Goal: Error

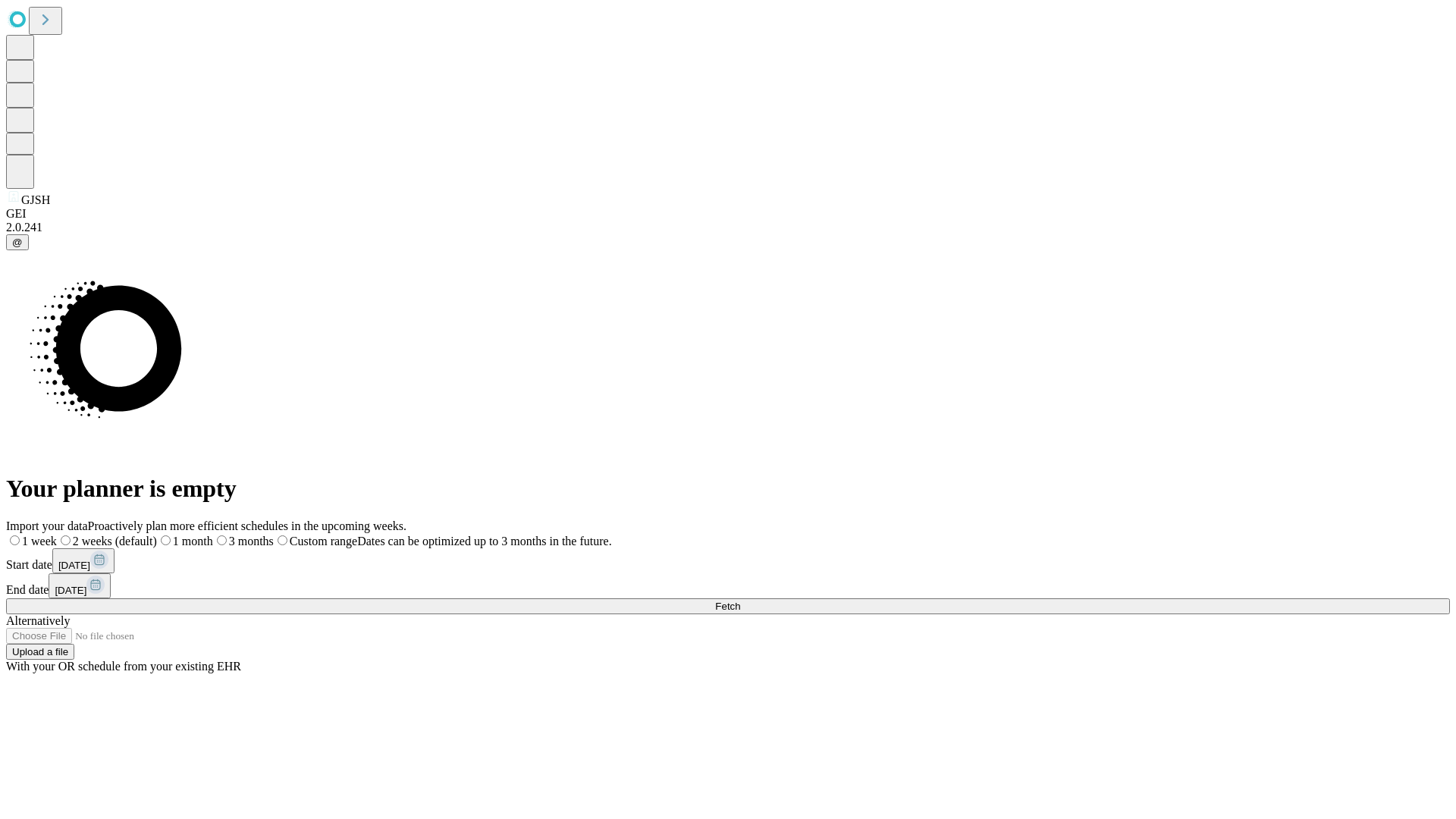
click at [740, 601] on span "Fetch" at bounding box center [727, 606] width 25 height 11
